Goal: Navigation & Orientation: Go to known website

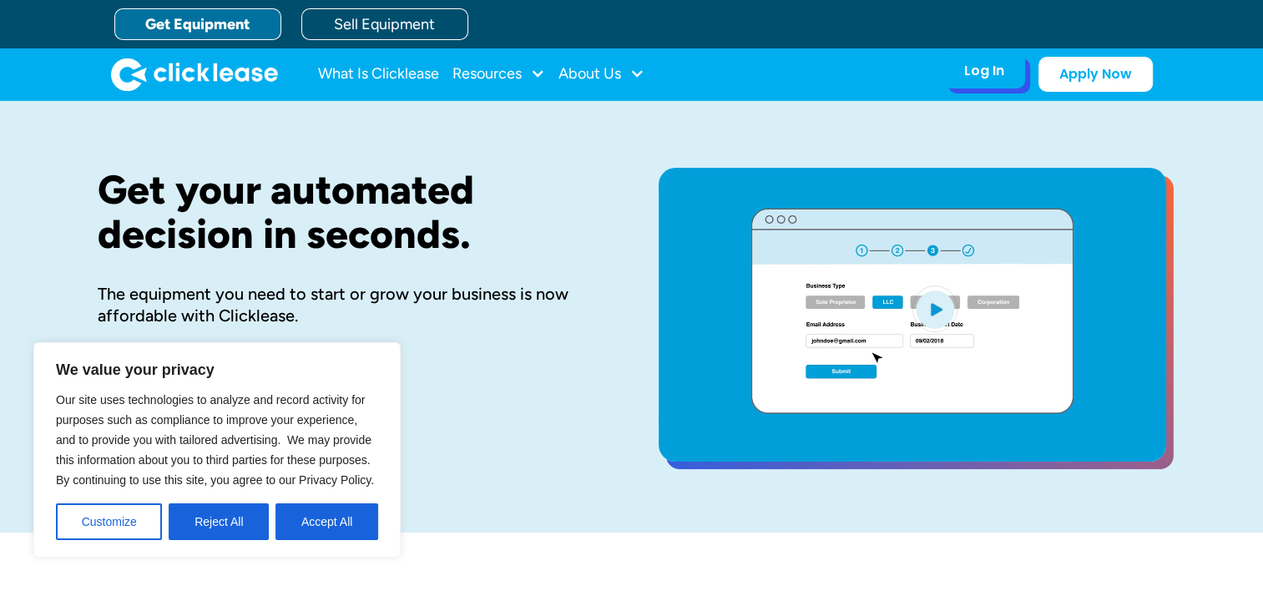
click at [975, 70] on div "Log In" at bounding box center [984, 71] width 40 height 17
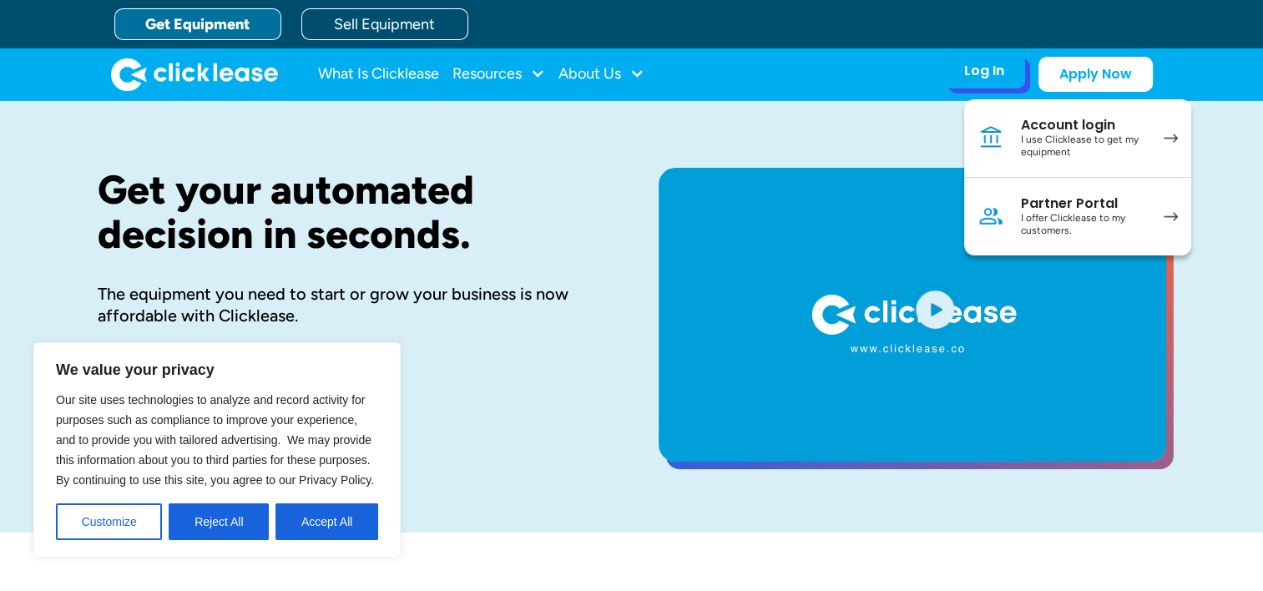
click at [1053, 144] on div "I use Clicklease to get my equipment" at bounding box center [1084, 147] width 126 height 26
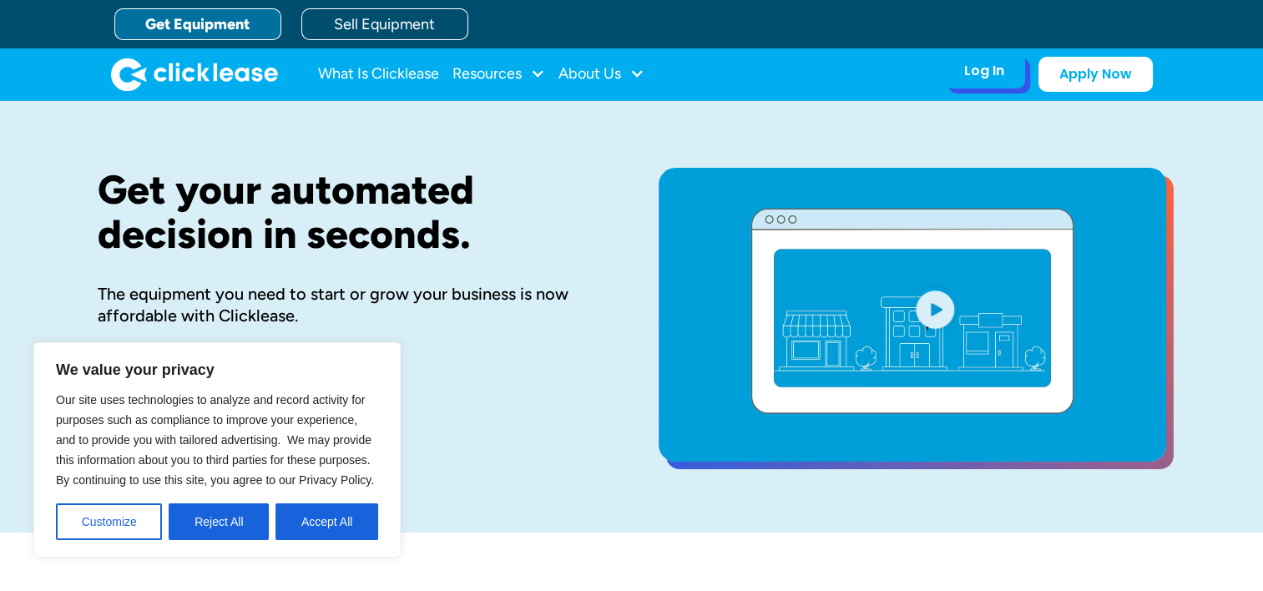
click at [989, 73] on div "Log In" at bounding box center [984, 71] width 40 height 17
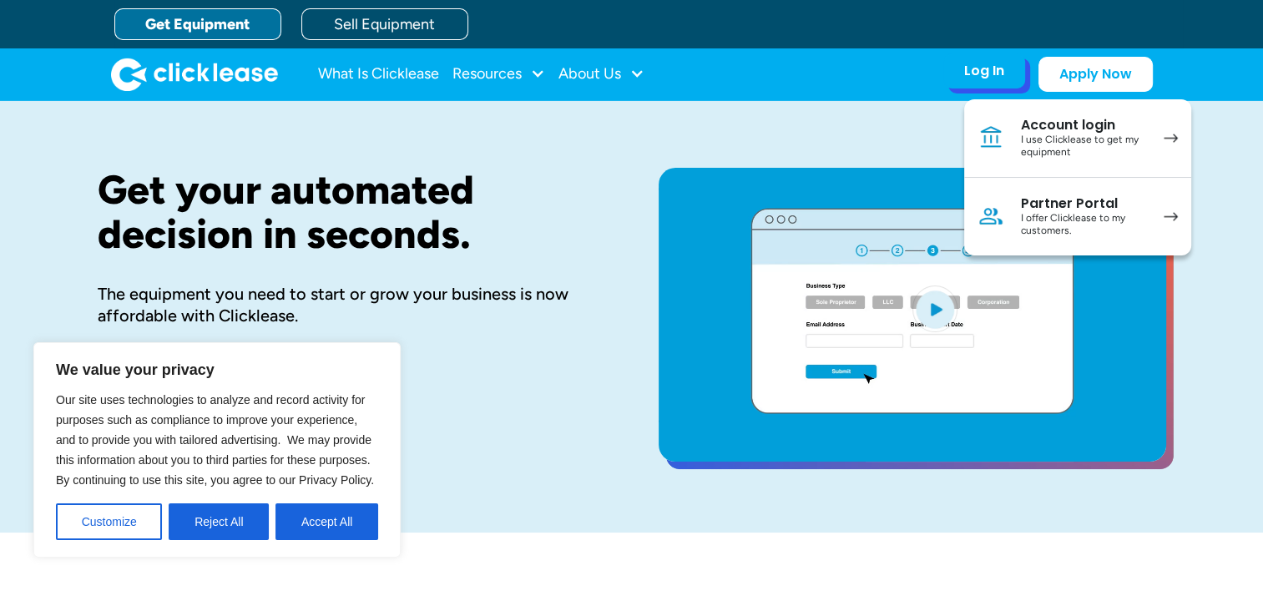
click at [1044, 221] on div "I offer Clicklease to my customers." at bounding box center [1084, 225] width 126 height 26
